Goal: Find specific page/section: Find specific page/section

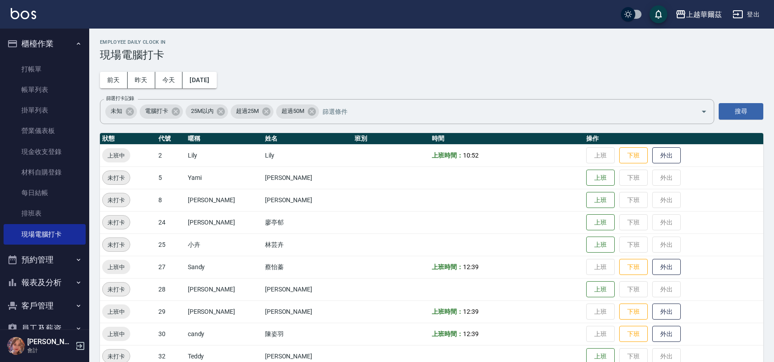
scroll to position [66, 0]
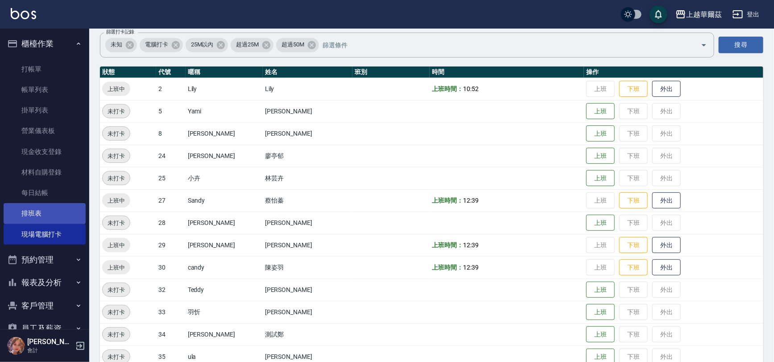
click at [57, 216] on link "排班表" at bounding box center [45, 213] width 82 height 21
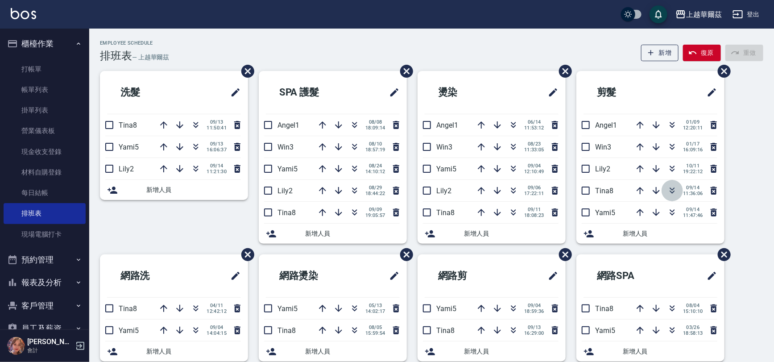
click at [678, 190] on button "button" at bounding box center [672, 190] width 21 height 21
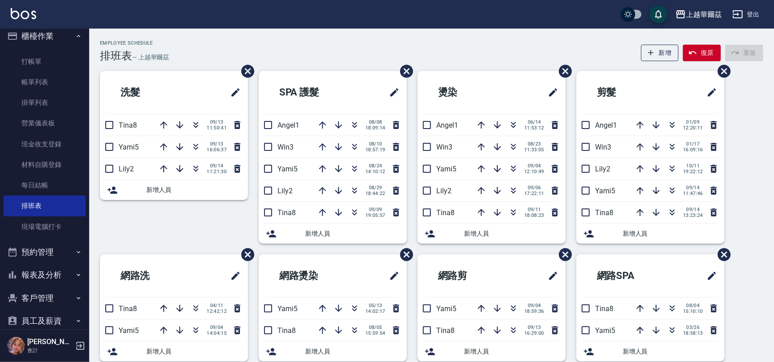
scroll to position [21, 0]
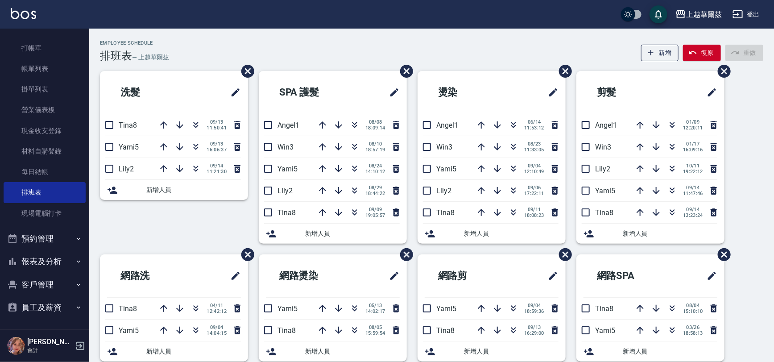
click at [54, 286] on button "客戶管理" at bounding box center [45, 284] width 82 height 23
click at [43, 311] on link "客戶列表" at bounding box center [45, 309] width 82 height 21
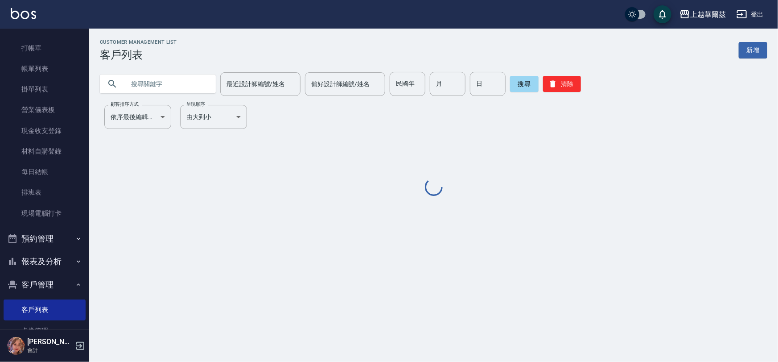
click at [136, 77] on input "text" at bounding box center [167, 84] width 84 height 24
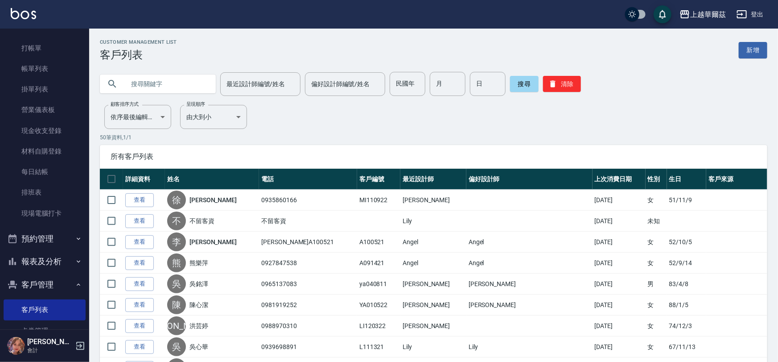
click at [139, 83] on input "text" at bounding box center [167, 84] width 84 height 24
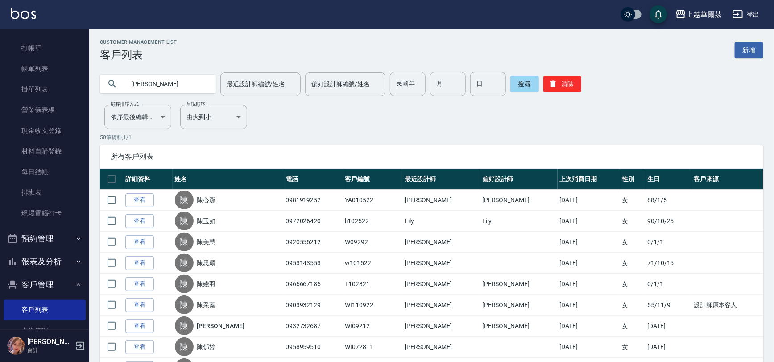
click at [167, 87] on input "[PERSON_NAME]" at bounding box center [167, 84] width 84 height 24
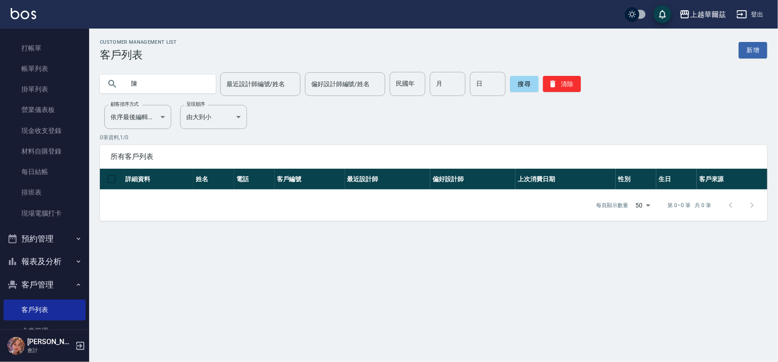
type input "陳"
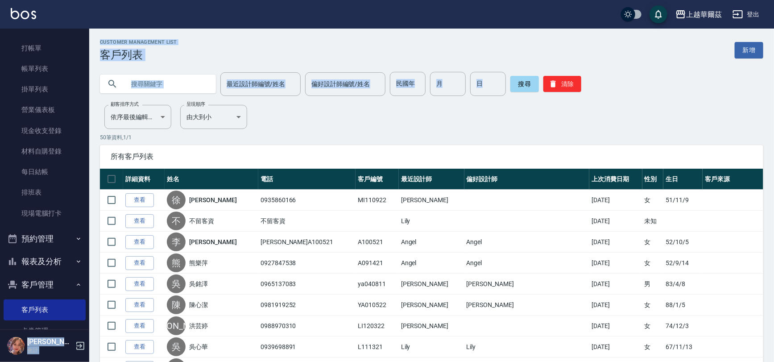
drag, startPoint x: 82, startPoint y: 210, endPoint x: 95, endPoint y: 137, distance: 74.7
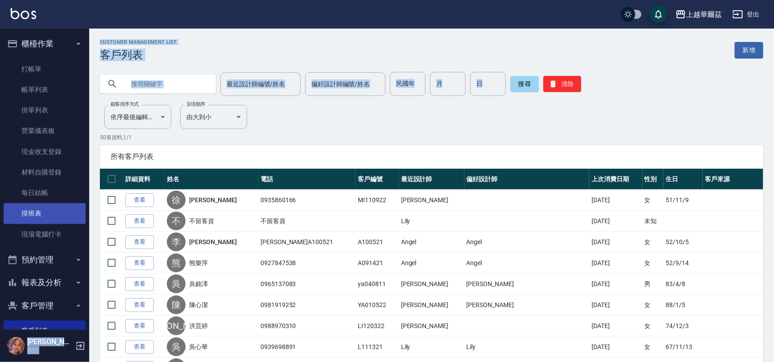
click at [25, 207] on link "排班表" at bounding box center [45, 213] width 82 height 21
